Goal: Transaction & Acquisition: Purchase product/service

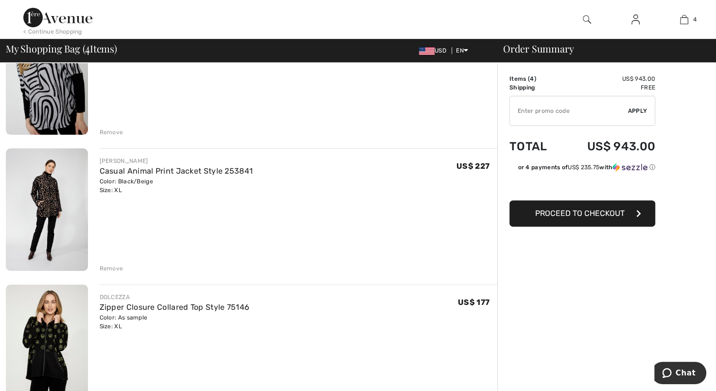
scroll to position [273, 0]
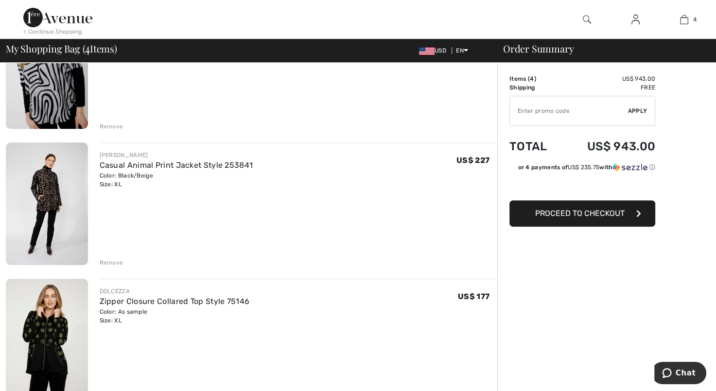
click at [114, 259] on div "Remove" at bounding box center [112, 262] width 24 height 9
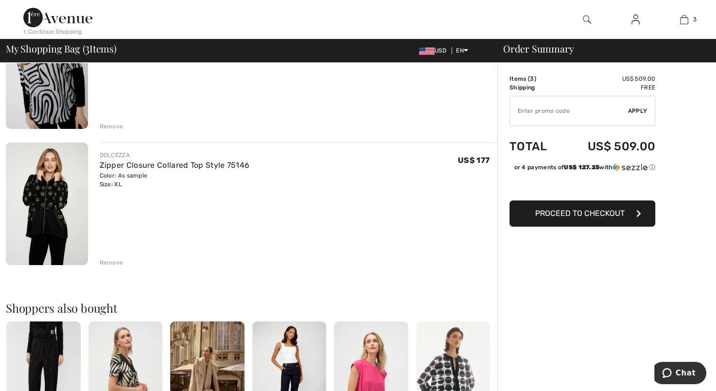
click at [112, 259] on div "Remove" at bounding box center [112, 262] width 24 height 9
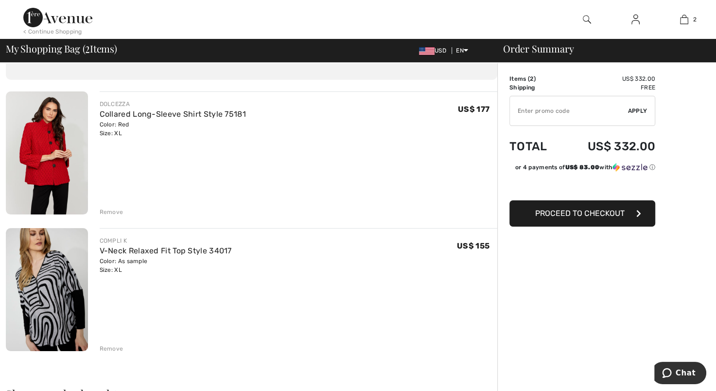
scroll to position [51, 0]
click at [177, 112] on link "Collared Long-Sleeve Shirt Style 75181" at bounding box center [173, 114] width 146 height 9
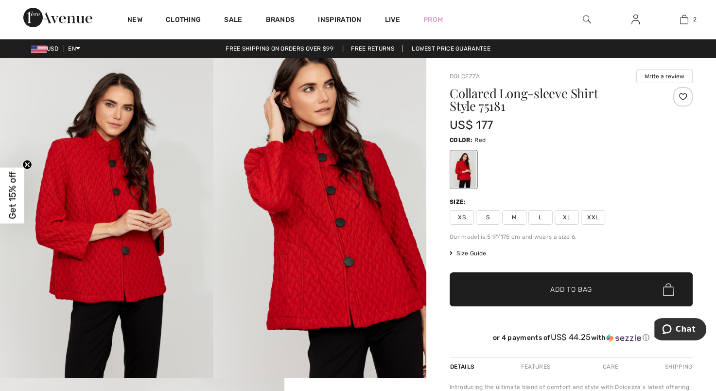
click at [336, 176] on img at bounding box center [321, 218] width 214 height 320
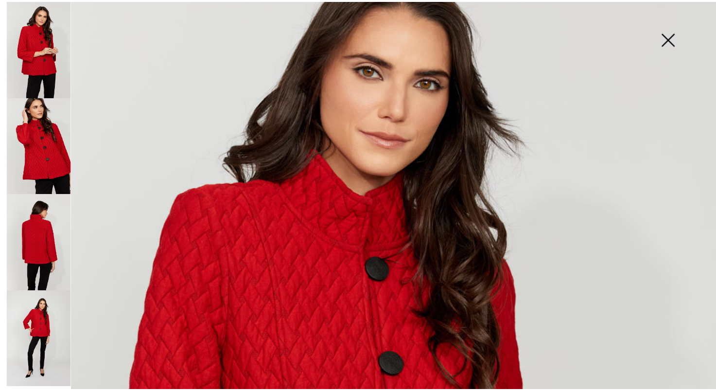
scroll to position [79, 0]
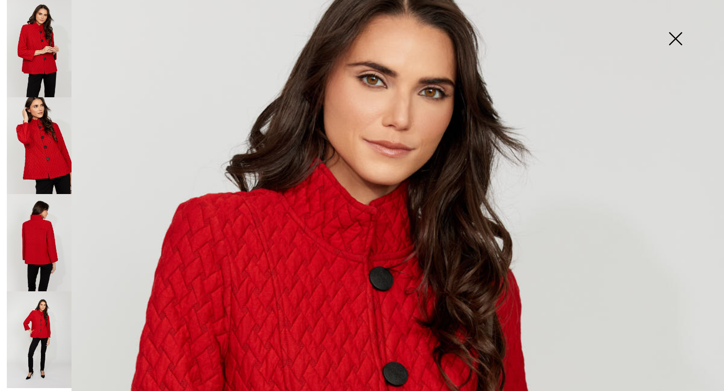
click at [671, 36] on img at bounding box center [675, 40] width 49 height 50
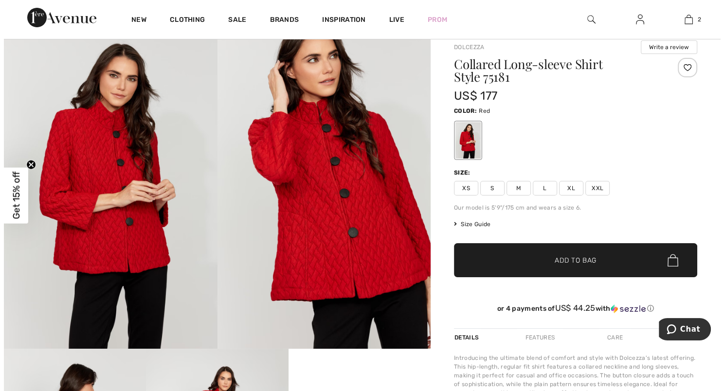
scroll to position [25, 0]
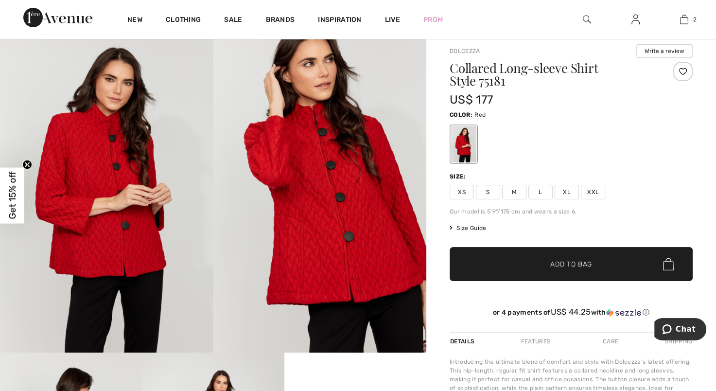
click at [367, 219] on img at bounding box center [321, 193] width 214 height 320
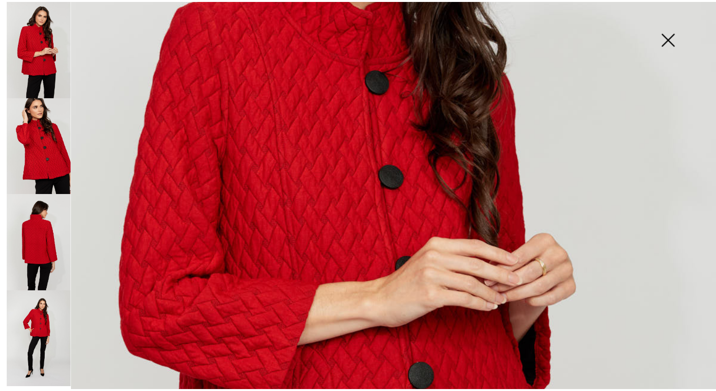
scroll to position [277, 0]
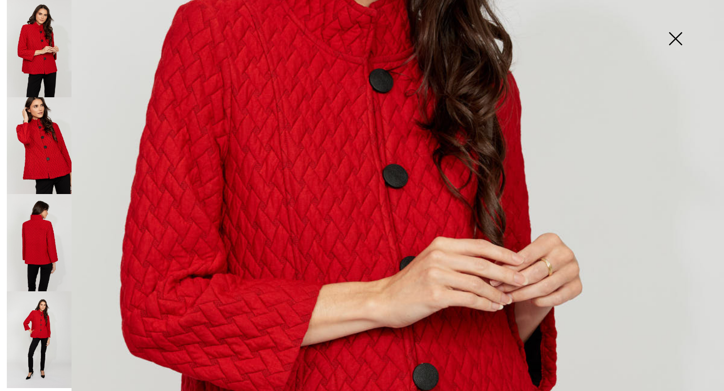
click at [681, 37] on img at bounding box center [675, 40] width 49 height 50
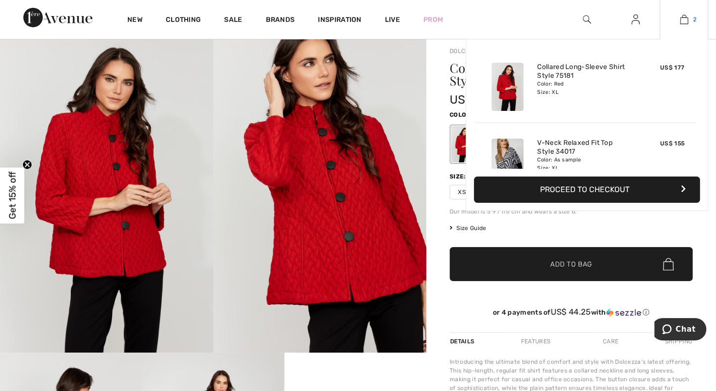
click at [681, 19] on img at bounding box center [684, 20] width 8 height 12
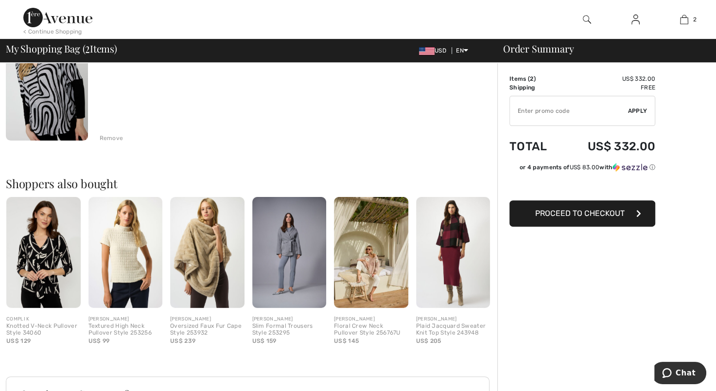
scroll to position [272, 0]
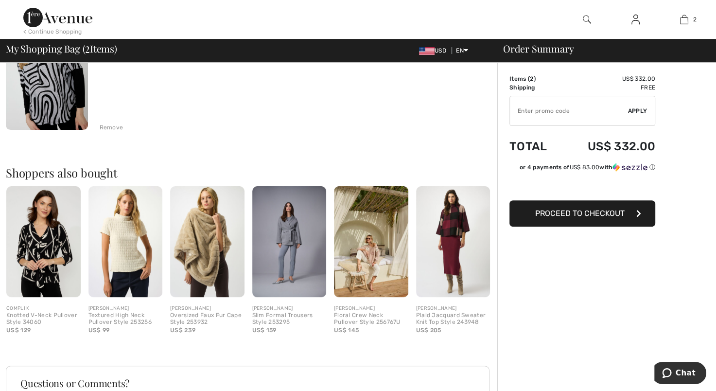
click at [198, 242] on img at bounding box center [207, 241] width 74 height 111
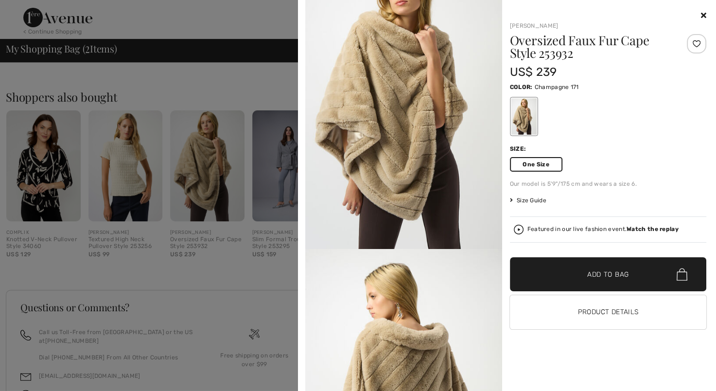
scroll to position [0, 0]
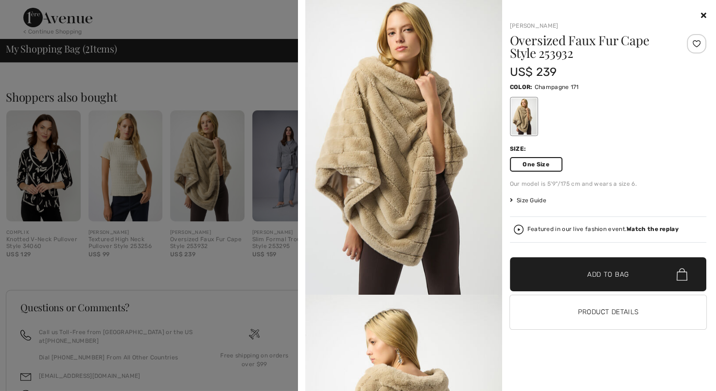
click at [704, 14] on icon at bounding box center [703, 15] width 5 height 8
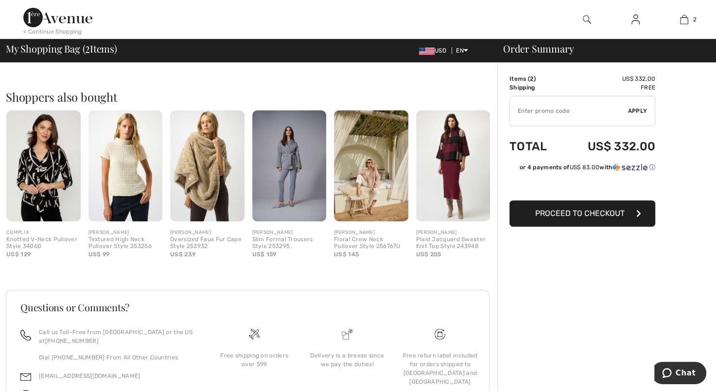
click at [284, 179] on img at bounding box center [289, 165] width 74 height 111
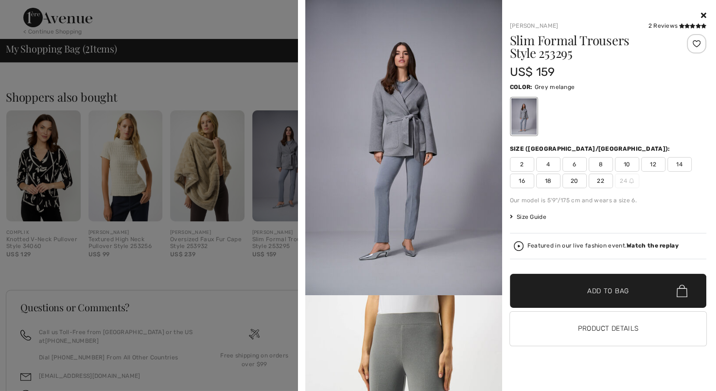
click at [705, 12] on icon at bounding box center [703, 15] width 5 height 8
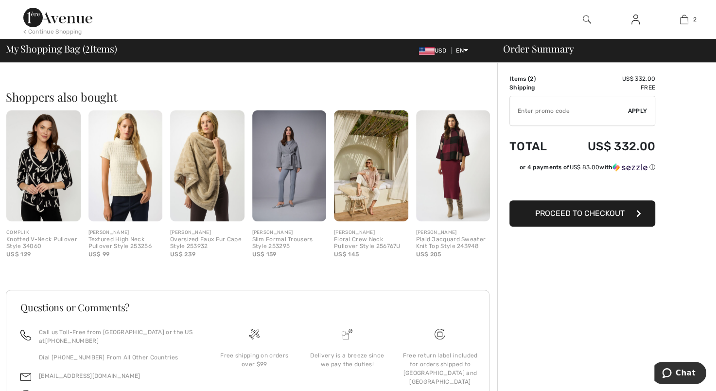
click at [461, 154] on img at bounding box center [453, 165] width 74 height 111
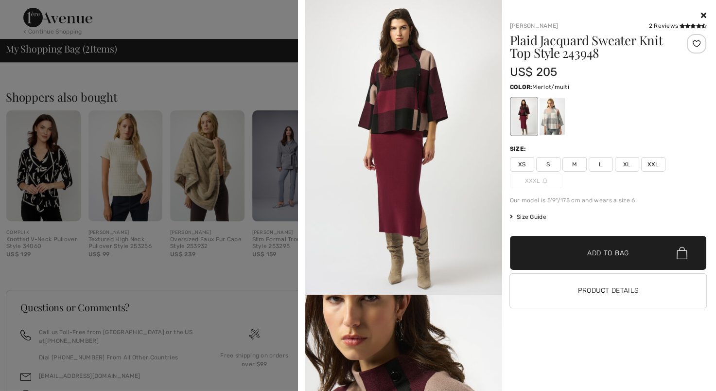
click at [705, 15] on icon at bounding box center [703, 15] width 5 height 8
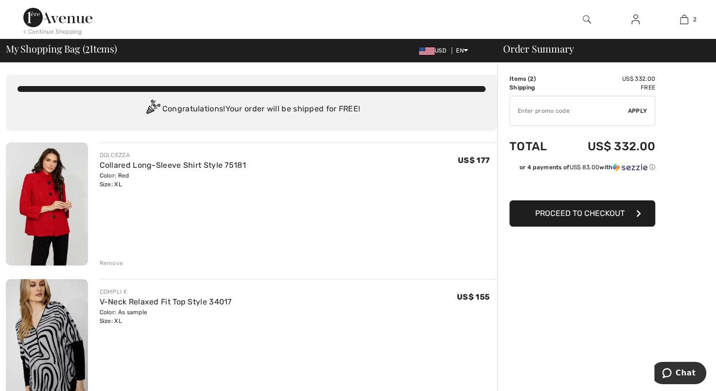
click at [584, 207] on button "Proceed to Checkout" at bounding box center [583, 213] width 146 height 26
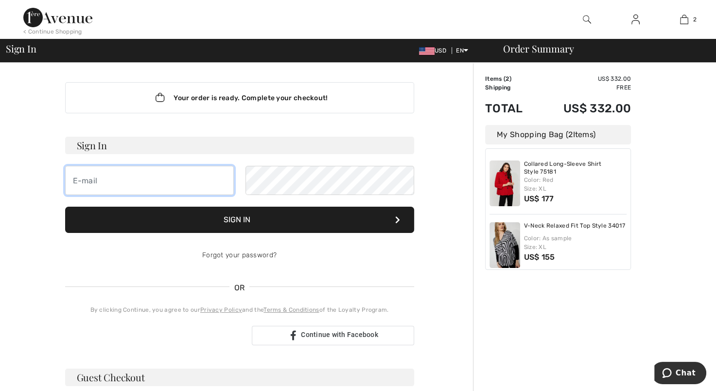
type input "judyjmize@aol.com"
click at [256, 215] on button "Sign In" at bounding box center [239, 220] width 349 height 26
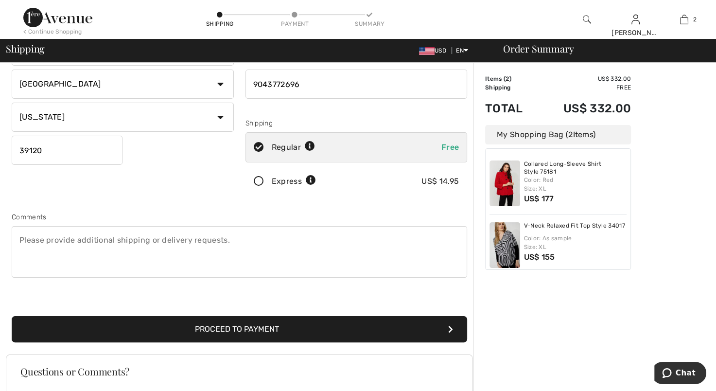
scroll to position [119, 0]
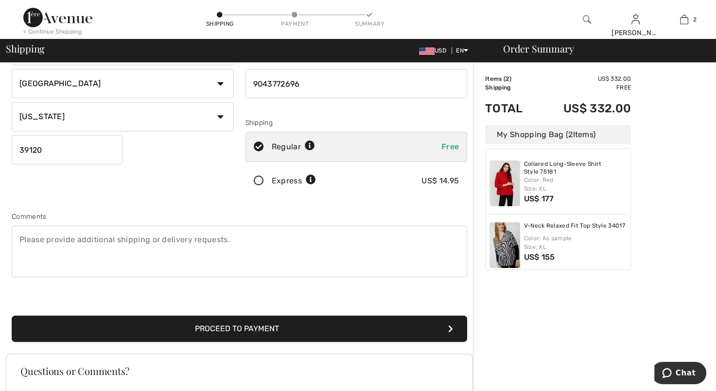
click at [223, 330] on button "Proceed to Payment" at bounding box center [240, 329] width 456 height 26
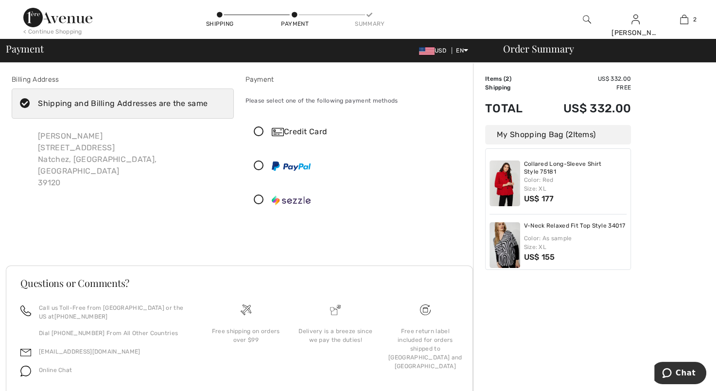
click at [261, 168] on icon at bounding box center [259, 166] width 26 height 10
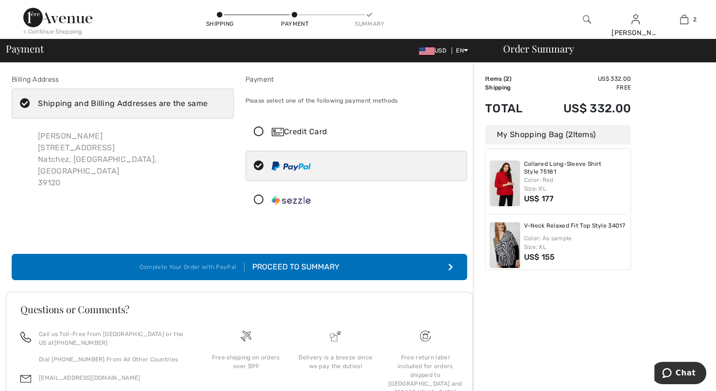
click at [312, 262] on div "Proceed to Summary" at bounding box center [292, 267] width 95 height 12
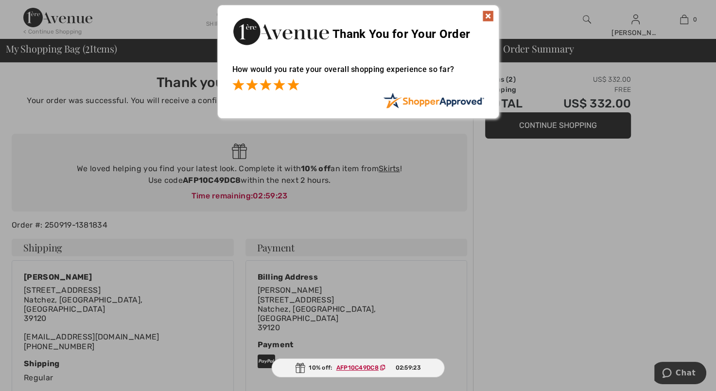
click at [296, 87] on span at bounding box center [293, 85] width 12 height 12
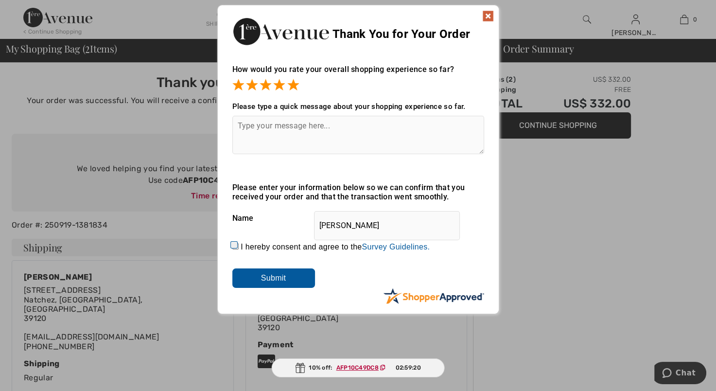
click at [488, 16] on img at bounding box center [489, 16] width 12 height 12
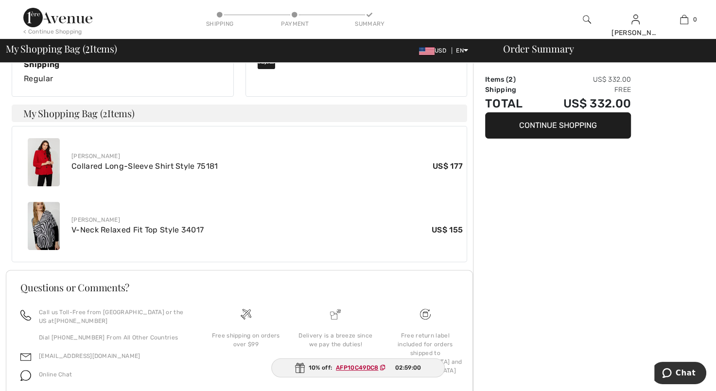
scroll to position [303, 0]
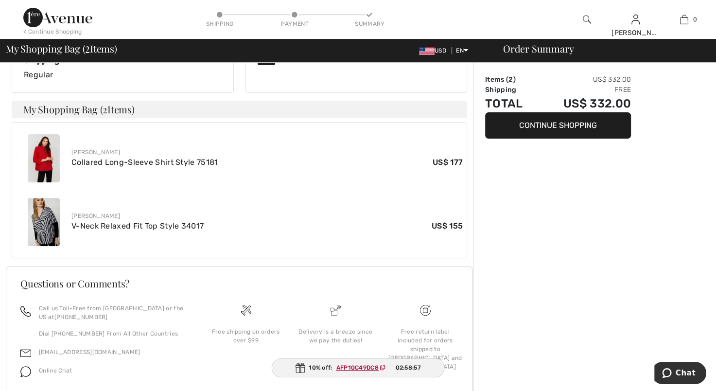
click at [361, 368] on ins "AFP10C49DC8" at bounding box center [358, 367] width 42 height 7
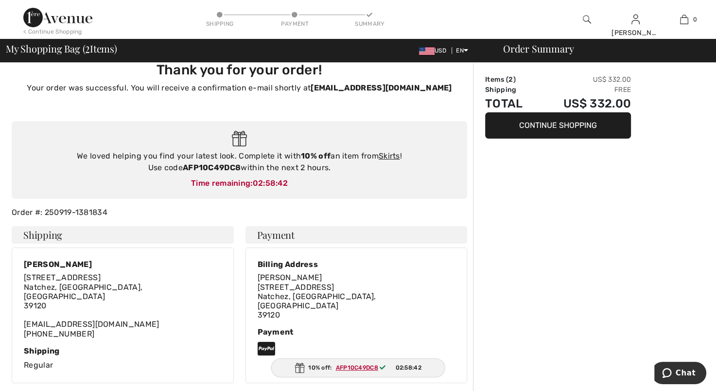
scroll to position [11, 0]
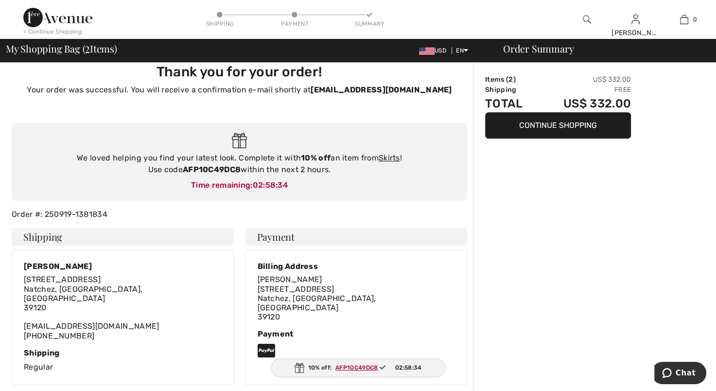
click at [538, 120] on button "Continue Shopping" at bounding box center [558, 125] width 146 height 26
